Goal: Task Accomplishment & Management: Use online tool/utility

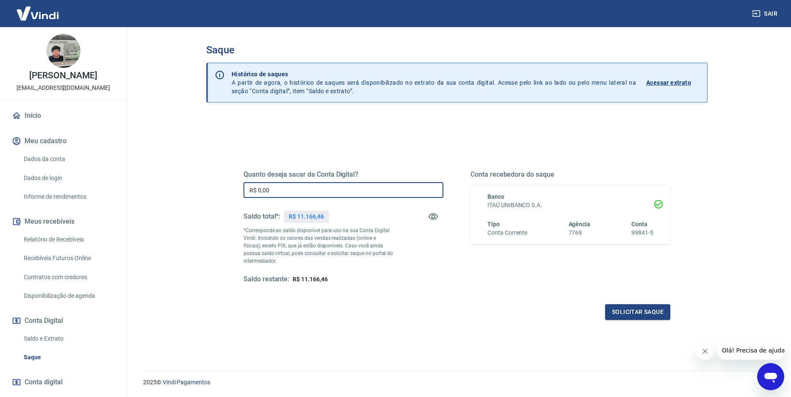
click at [286, 185] on input "R$ 0,00" at bounding box center [343, 190] width 200 height 16
type input "R$ 11.166,46"
click at [628, 307] on button "Solicitar saque" at bounding box center [637, 312] width 65 height 16
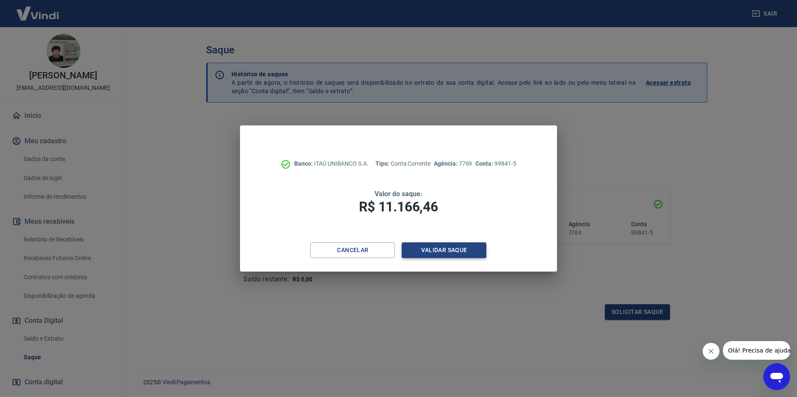
click at [458, 248] on button "Validar saque" at bounding box center [444, 250] width 85 height 16
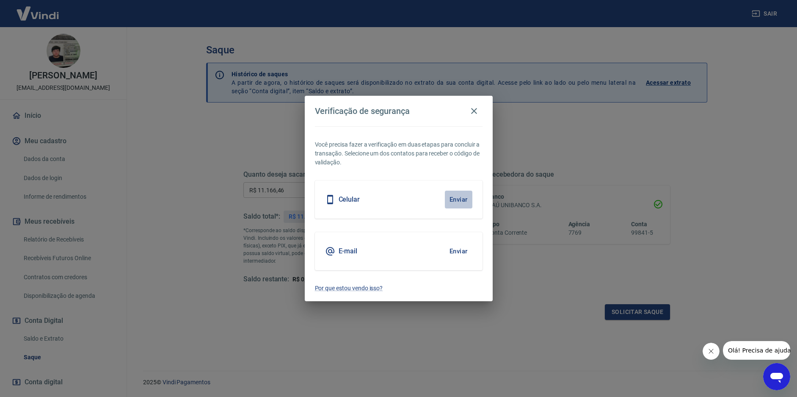
click at [449, 203] on button "Enviar" at bounding box center [459, 199] width 28 height 18
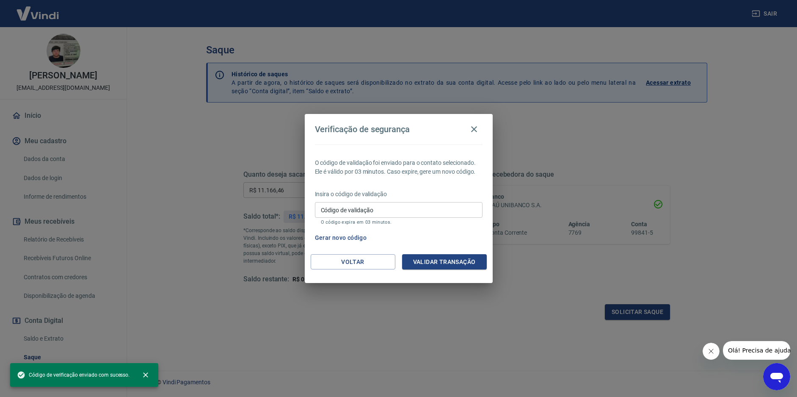
click at [394, 213] on input "Código de validação" at bounding box center [399, 210] width 168 height 16
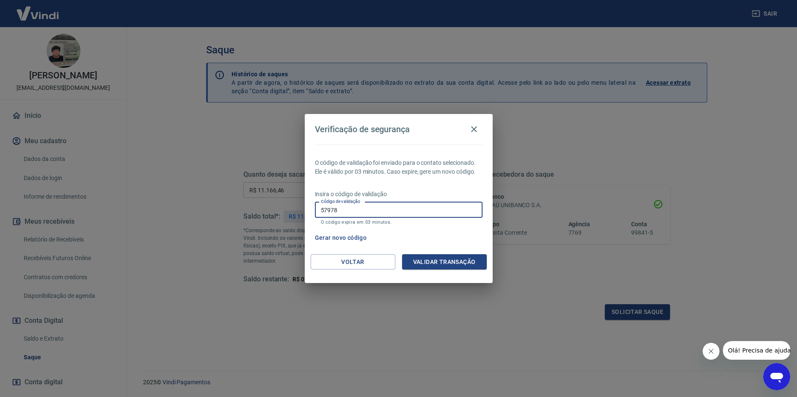
click at [331, 209] on input "57978" at bounding box center [399, 210] width 168 height 16
type input "579678"
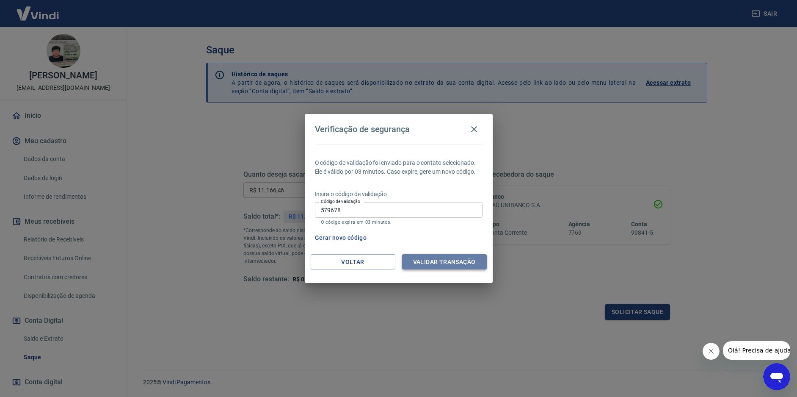
click at [445, 264] on button "Validar transação" at bounding box center [444, 262] width 85 height 16
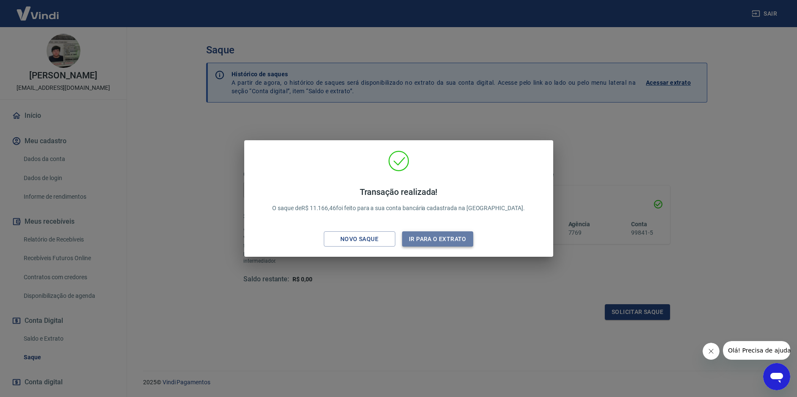
click at [438, 241] on button "Ir para o extrato" at bounding box center [438, 239] width 72 height 16
